Goal: Find contact information: Find contact information

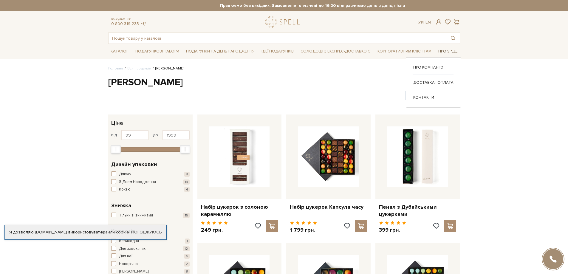
click at [453, 51] on span "Про Spell" at bounding box center [448, 51] width 24 height 9
click at [447, 53] on span "Про Spell" at bounding box center [448, 51] width 24 height 9
click at [432, 67] on link "Про компанію" at bounding box center [434, 67] width 40 height 5
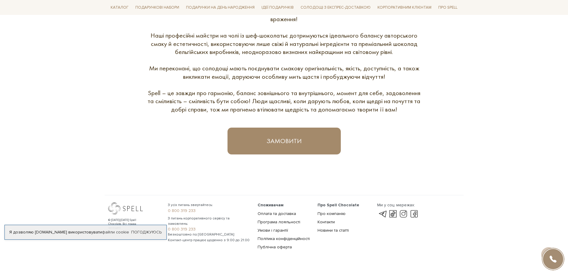
scroll to position [308, 0]
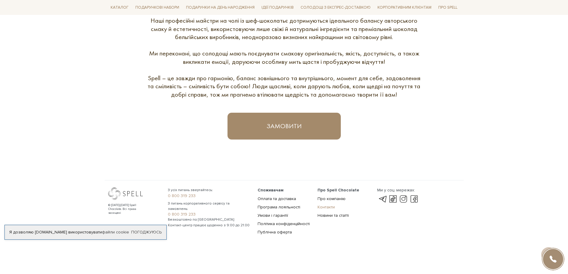
click at [333, 207] on link "Контакти" at bounding box center [325, 206] width 17 height 5
